Goal: Check status: Check status

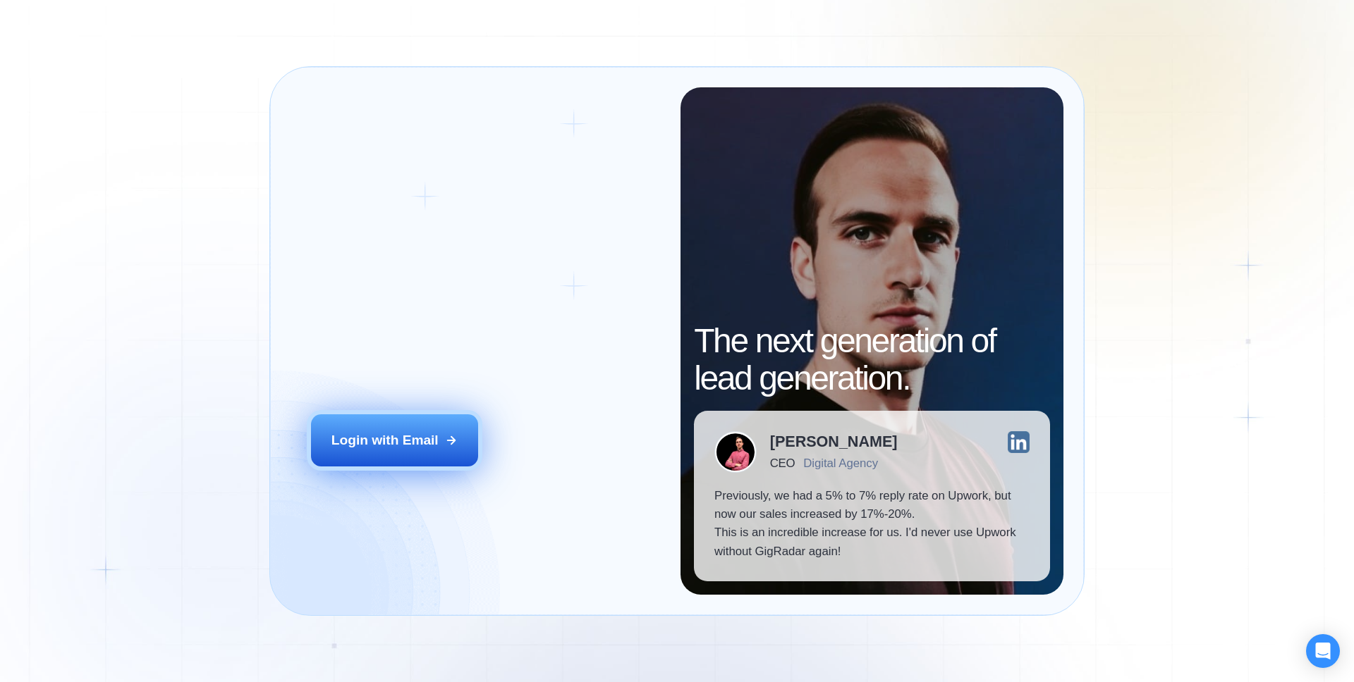
click at [381, 442] on div "Login with Email" at bounding box center [384, 440] width 107 height 18
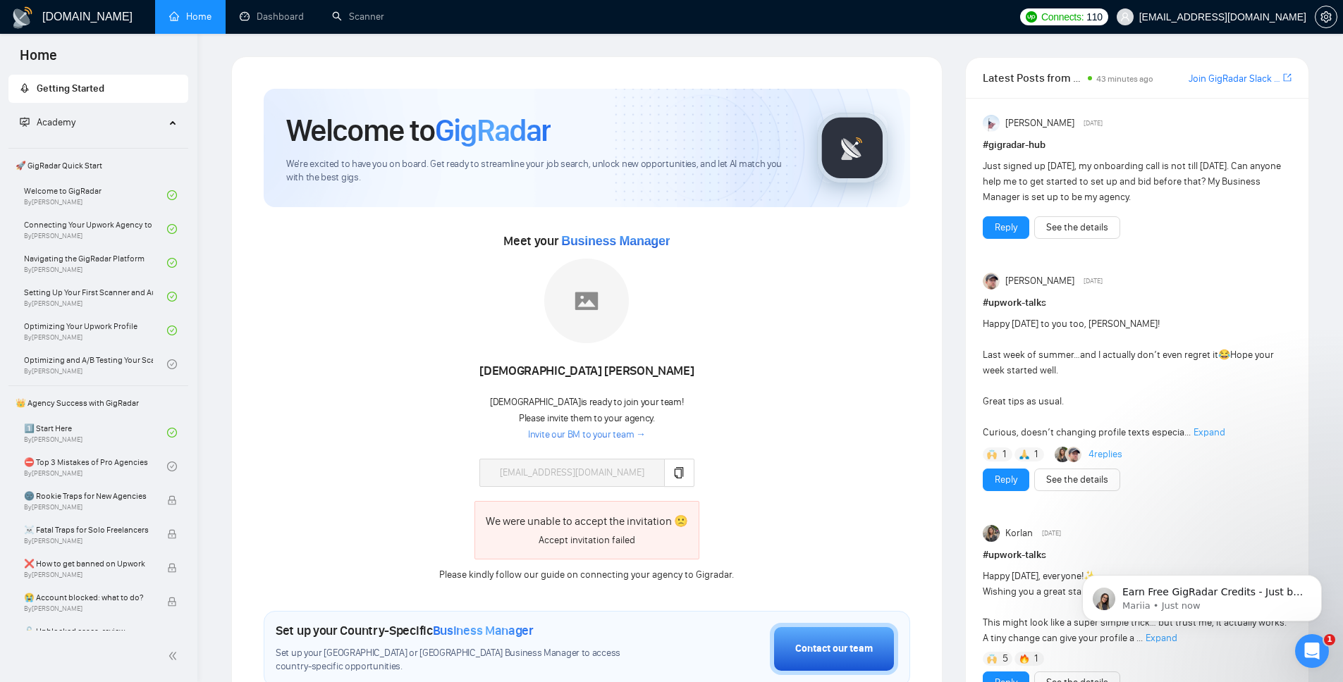
click at [171, 122] on div "Academy" at bounding box center [98, 123] width 180 height 28
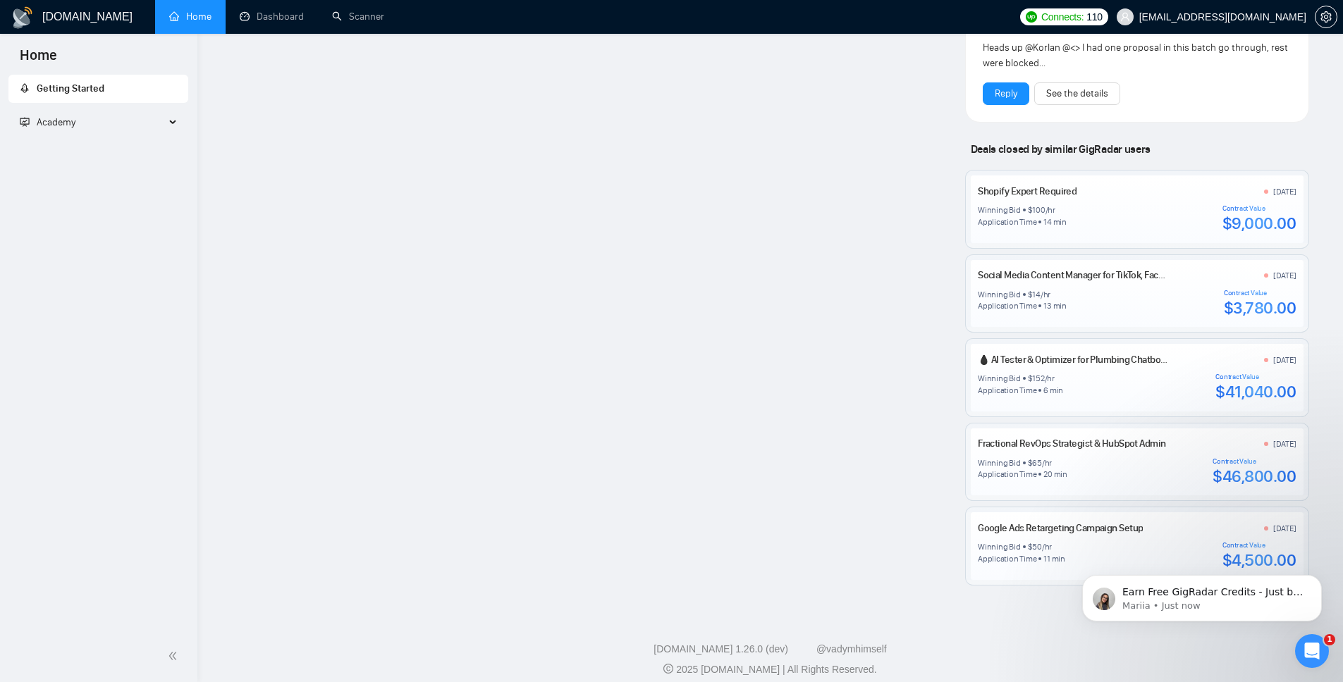
scroll to position [1291, 0]
click at [1314, 582] on icon "Dismiss notification" at bounding box center [1318, 579] width 8 height 8
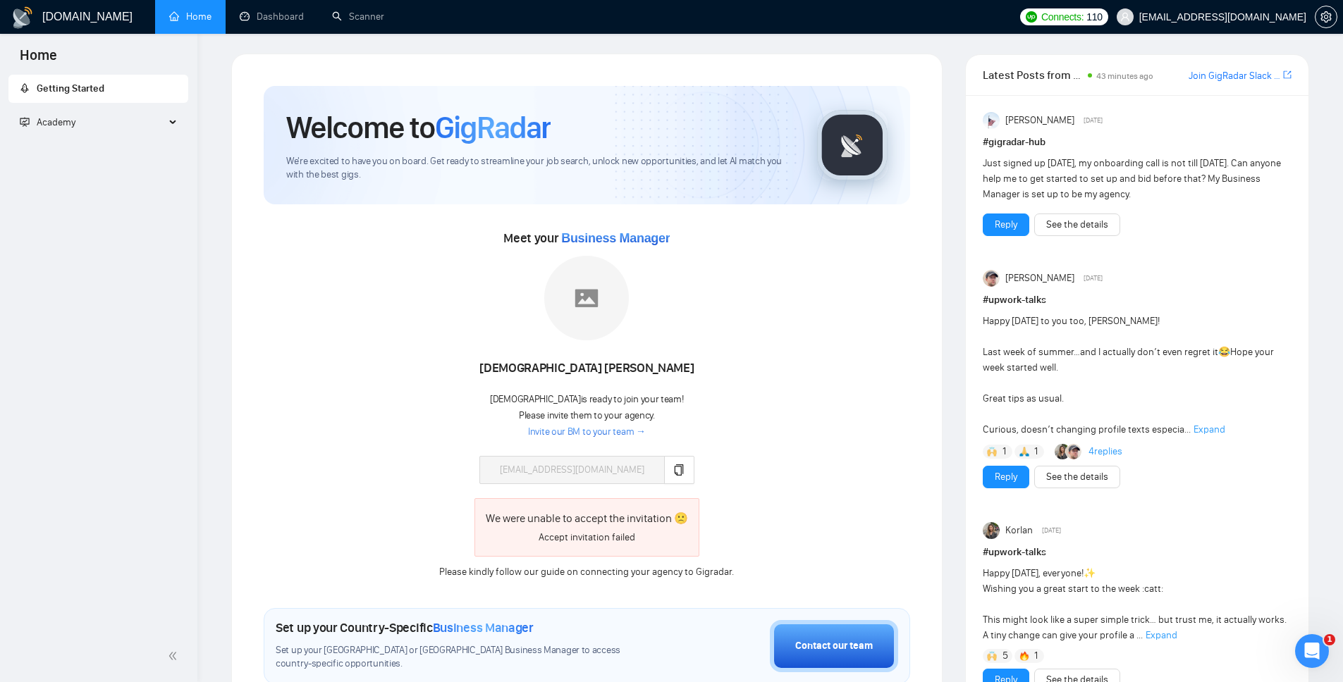
scroll to position [0, 0]
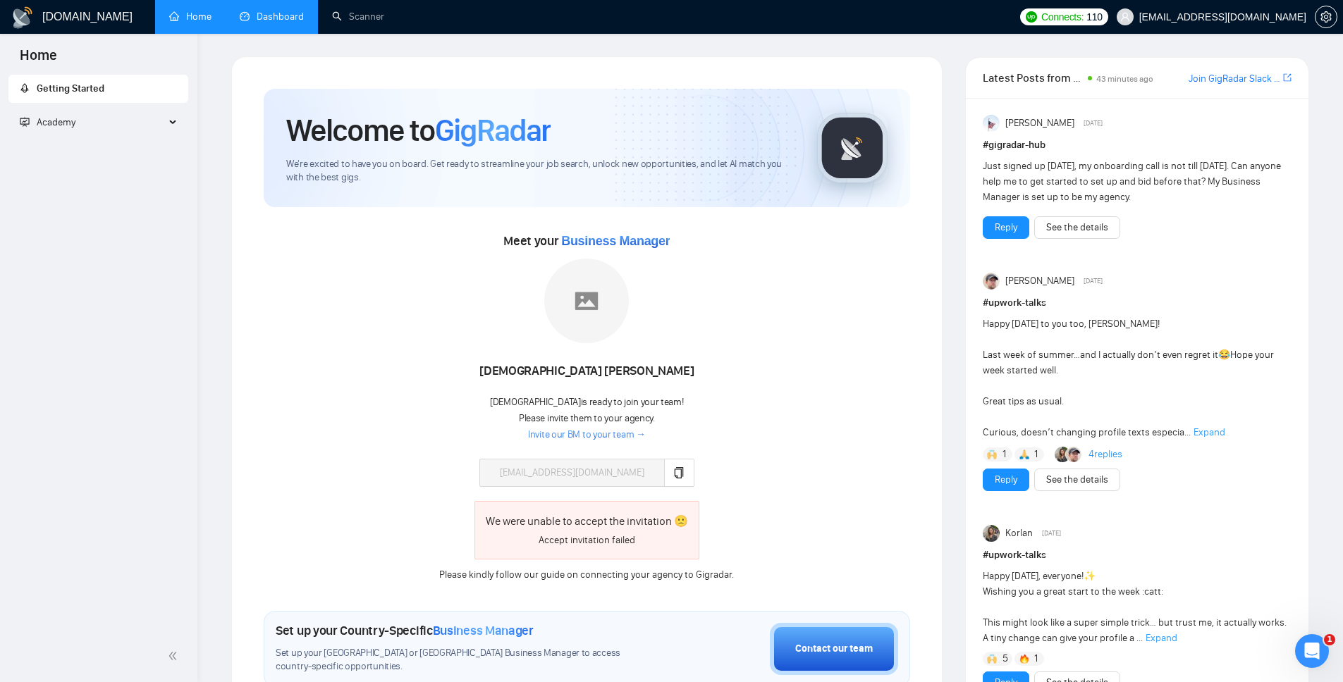
click at [274, 11] on link "Dashboard" at bounding box center [272, 17] width 64 height 12
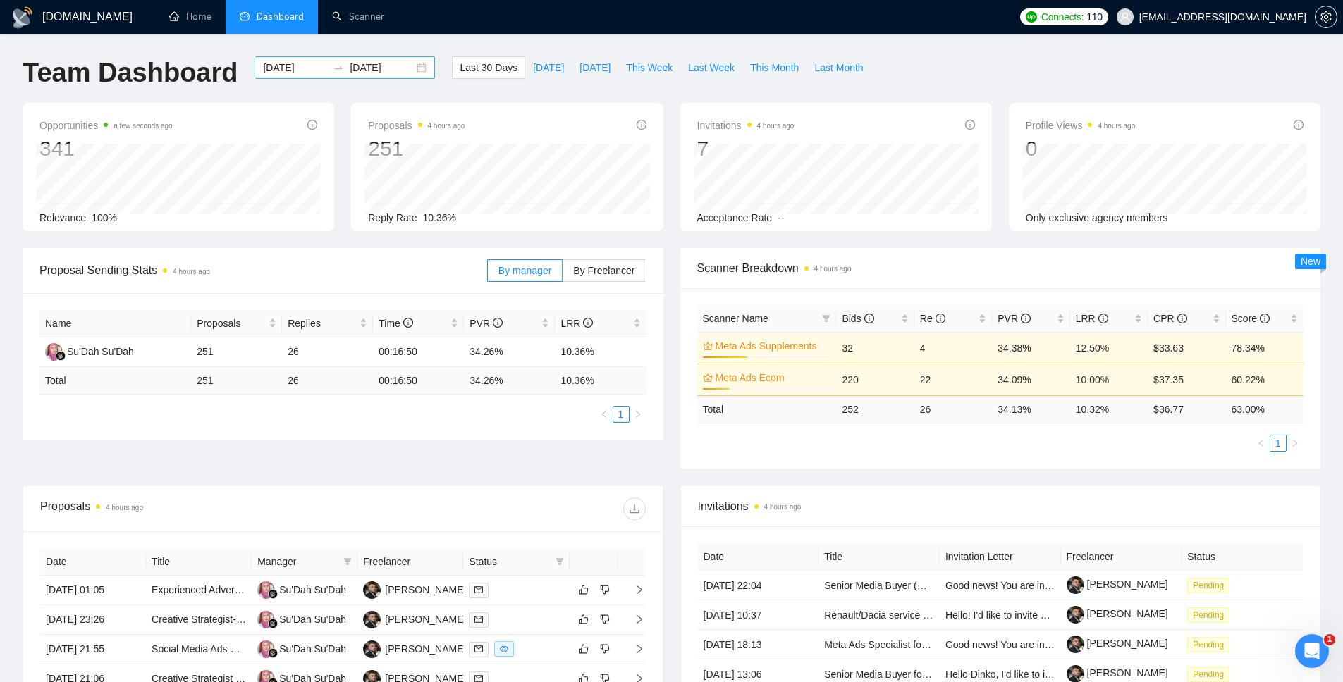
click at [367, 64] on input "2025-08-26" at bounding box center [382, 68] width 64 height 16
click at [1059, 73] on div "Team Dashboard 2025-07-27 2025-08-26 Last 30 Days Today Yesterday This Week Las…" at bounding box center [671, 79] width 1315 height 47
click at [787, 68] on span "This Month" at bounding box center [774, 68] width 49 height 16
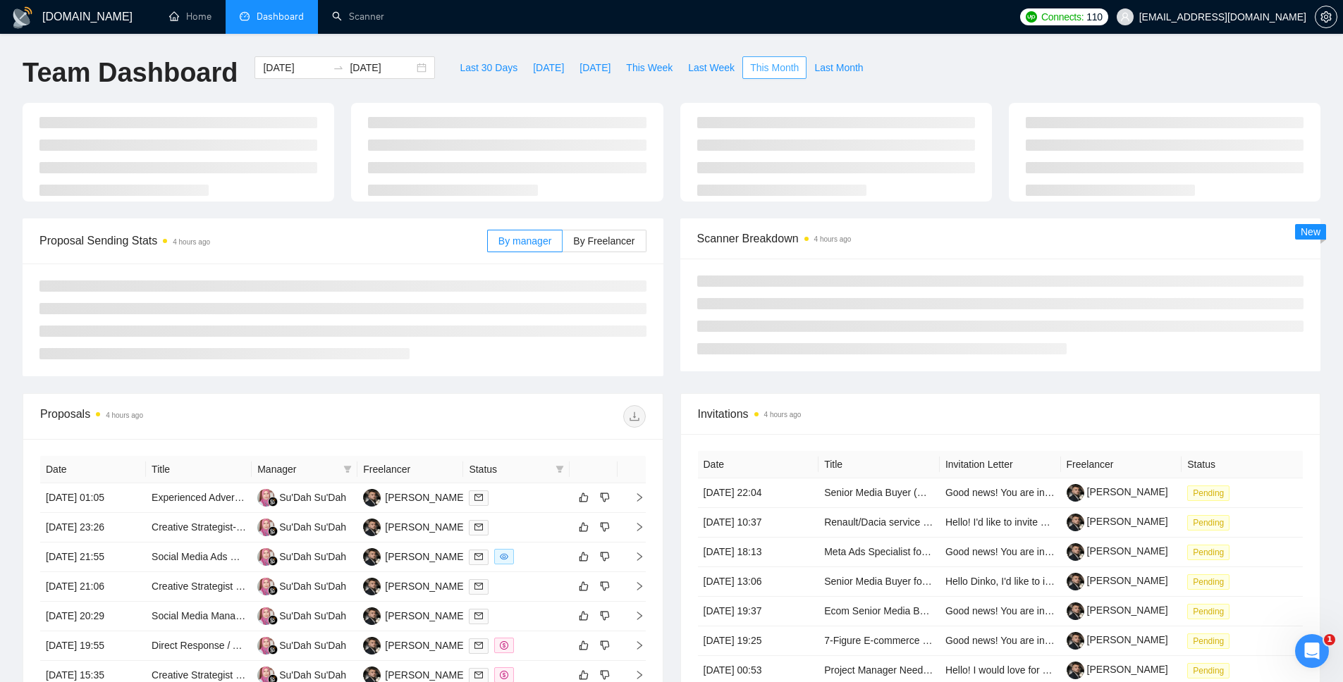
type input "2025-08-01"
type input "2025-08-31"
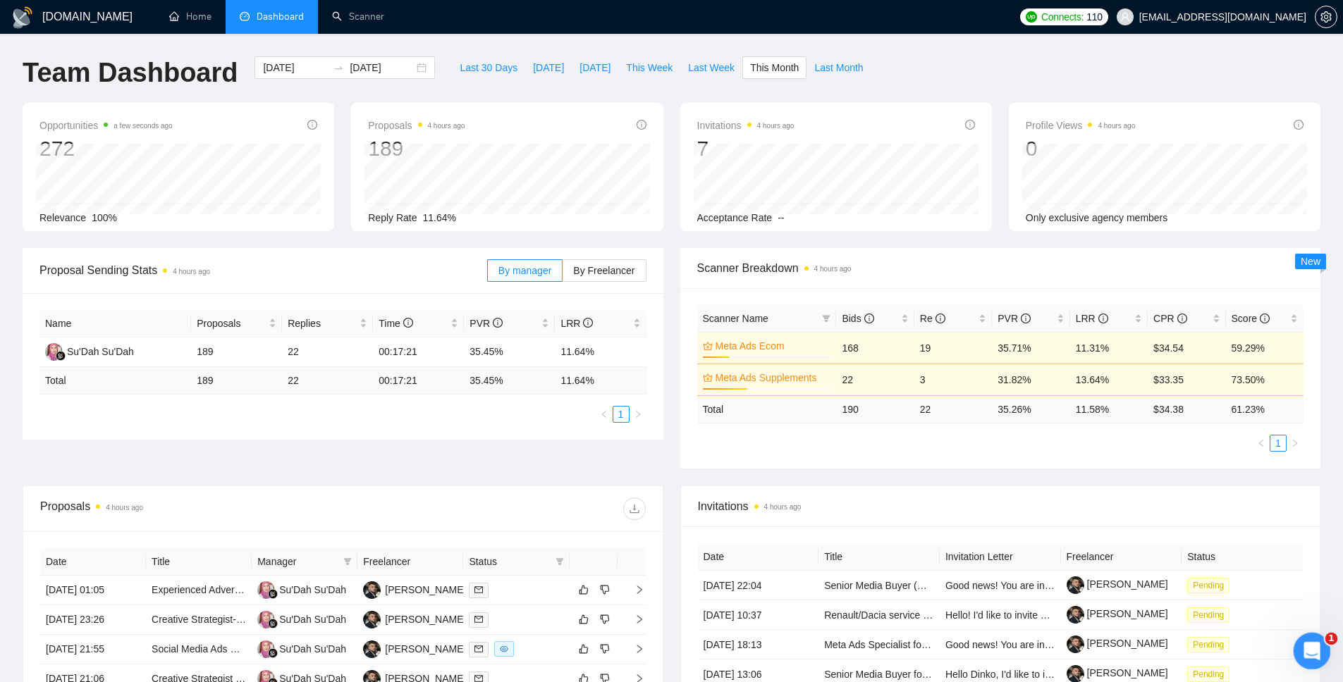
click at [1313, 643] on icon "Open Intercom Messenger" at bounding box center [1310, 649] width 23 height 23
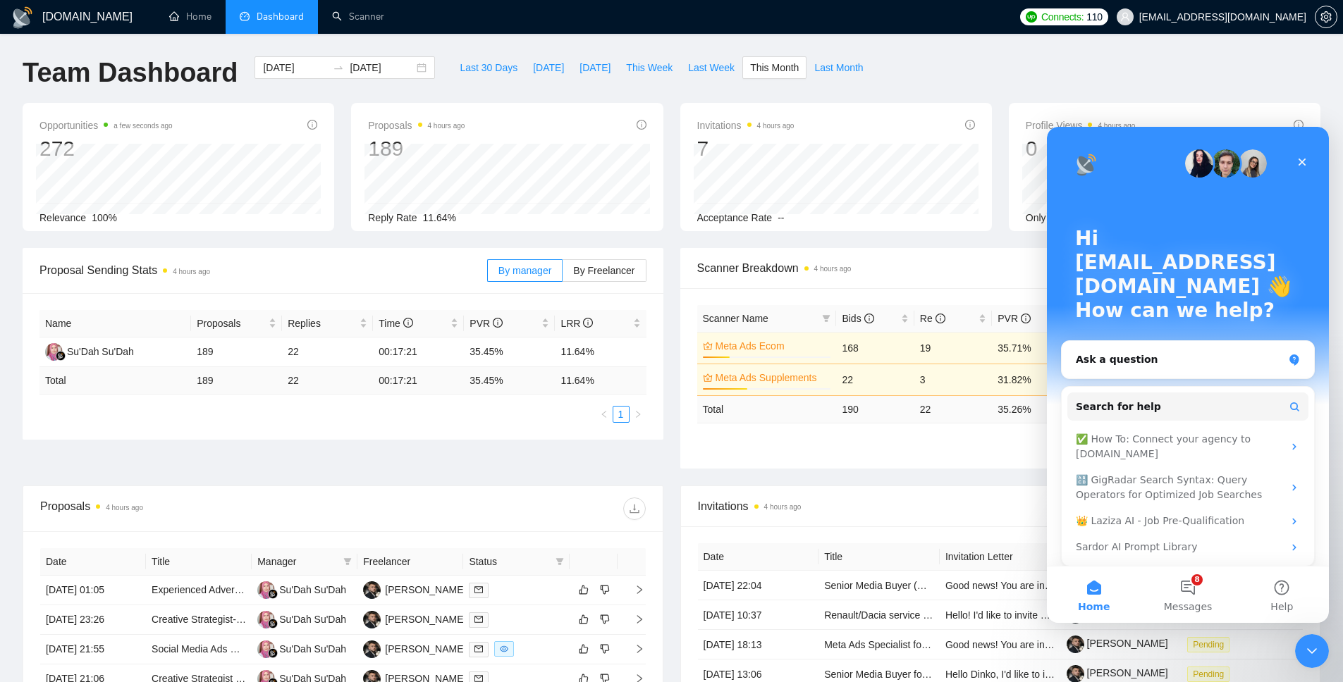
click at [678, 478] on div "Proposal Sending Stats 4 hours ago By manager By Freelancer Name Proposals Repl…" at bounding box center [671, 367] width 1315 height 238
